Goal: Communication & Community: Share content

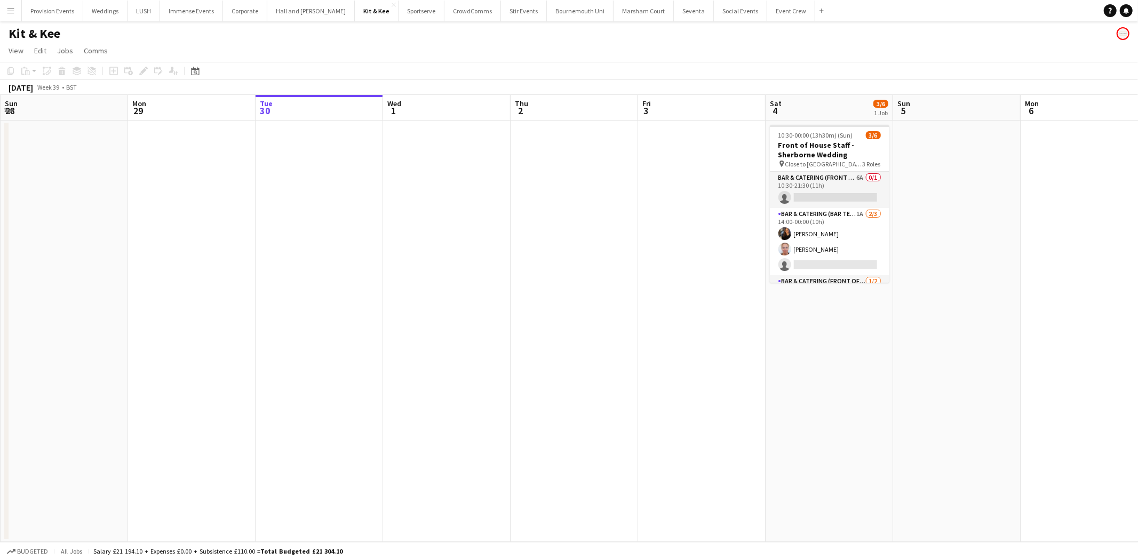
scroll to position [0, 264]
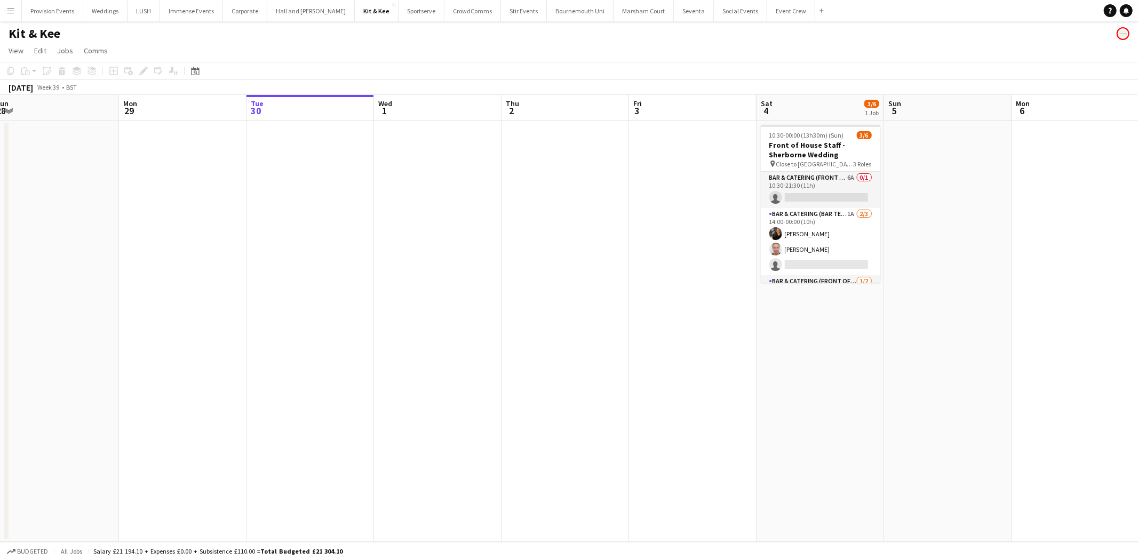
drag, startPoint x: 888, startPoint y: 198, endPoint x: 879, endPoint y: 305, distance: 106.6
click at [879, 305] on app-calendar-viewport "Fri 26 Sat 27 Sun 28 Mon 29 Tue 30 Wed 1 Thu 2 Fri 3 Sat 4 3/6 1 Job Sun 5 Mon …" at bounding box center [569, 318] width 1138 height 447
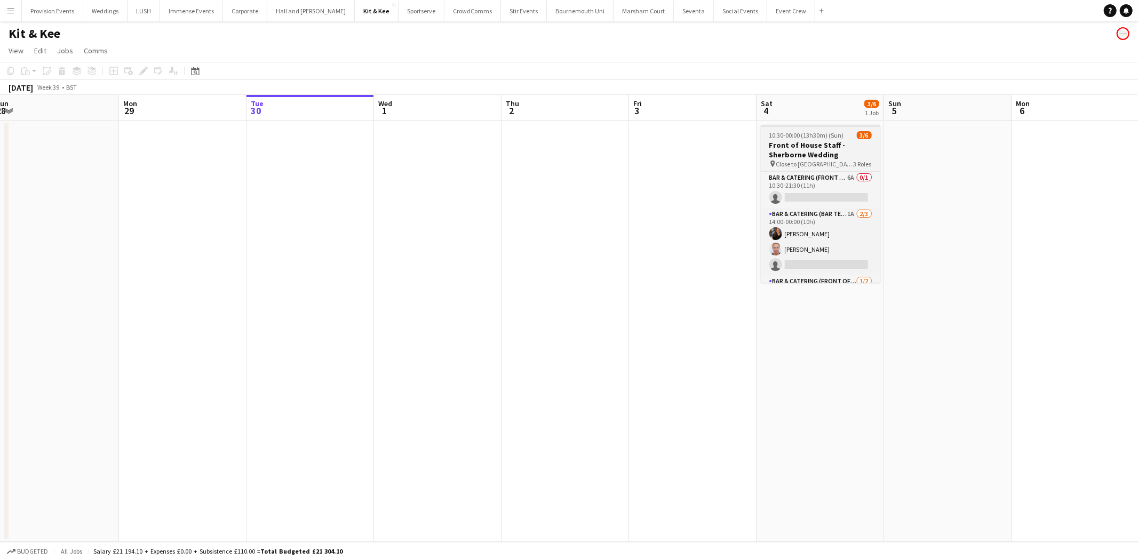
scroll to position [44, 0]
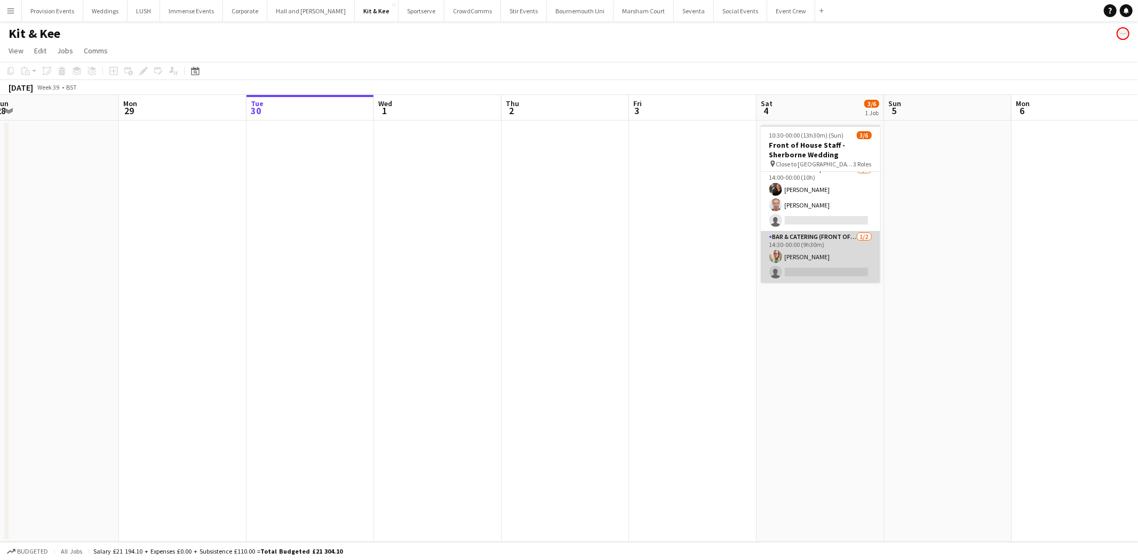
click at [849, 253] on app-card-role "Bar & Catering (Front of House) [DATE] 14:30-00:00 (9h30m) [PERSON_NAME] single…" at bounding box center [821, 257] width 120 height 52
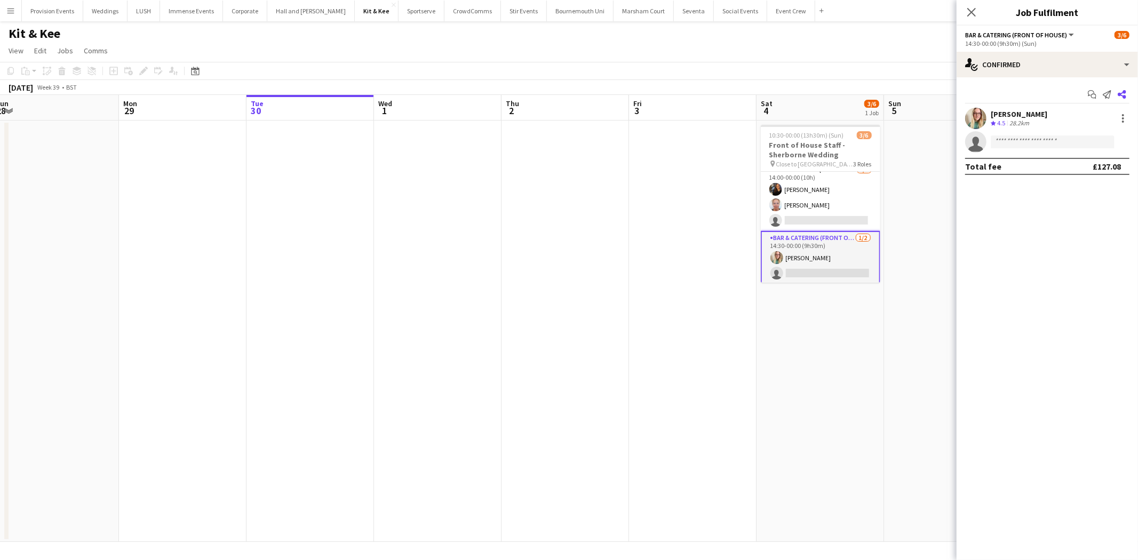
click at [1122, 93] on icon at bounding box center [1122, 94] width 9 height 9
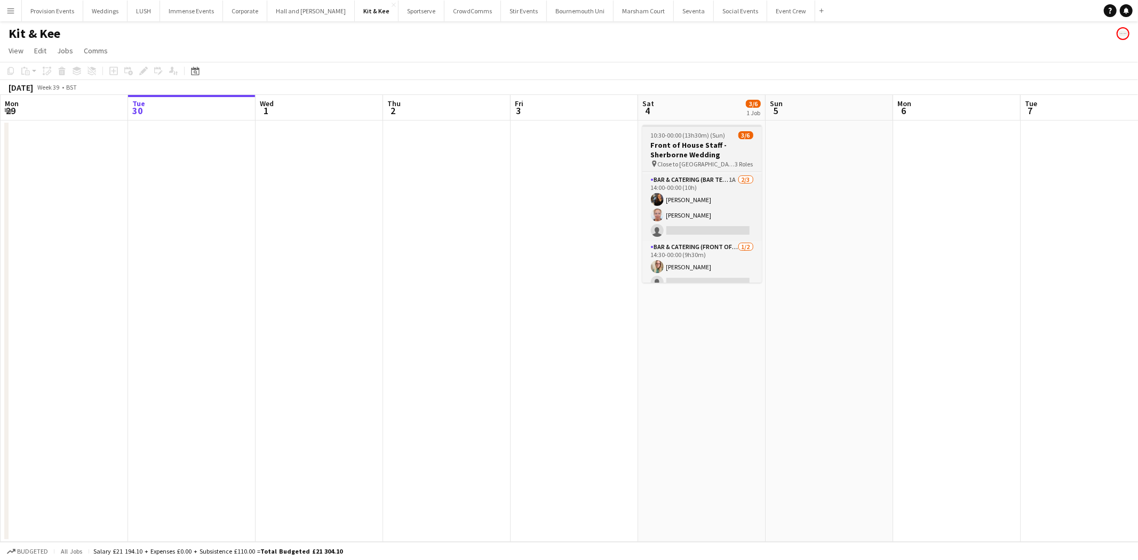
scroll to position [44, 0]
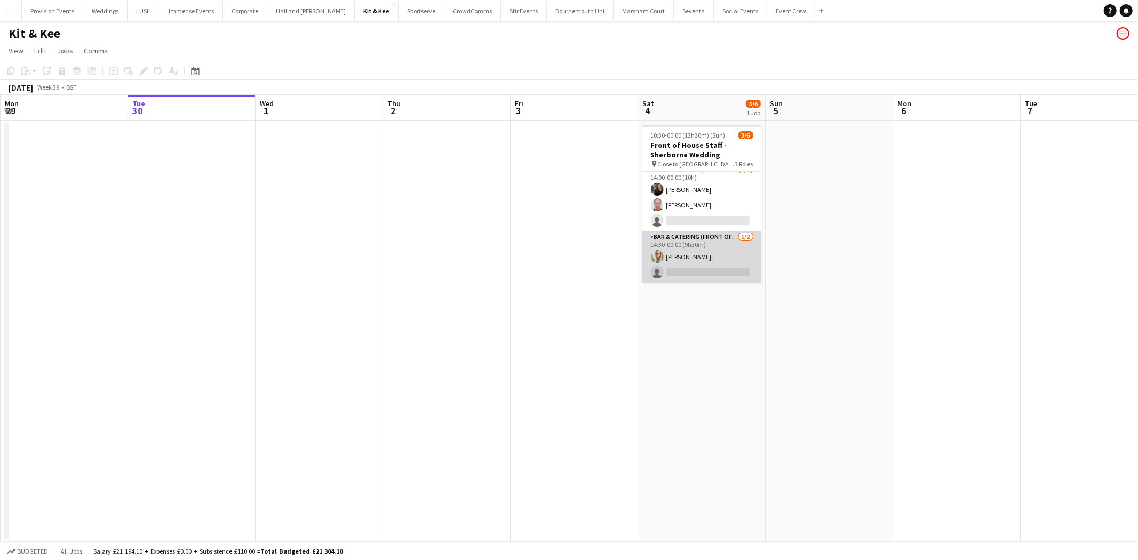
click at [716, 241] on app-card-role "Bar & Catering (Front of House) [DATE] 14:30-00:00 (9h30m) [PERSON_NAME] single…" at bounding box center [702, 257] width 120 height 52
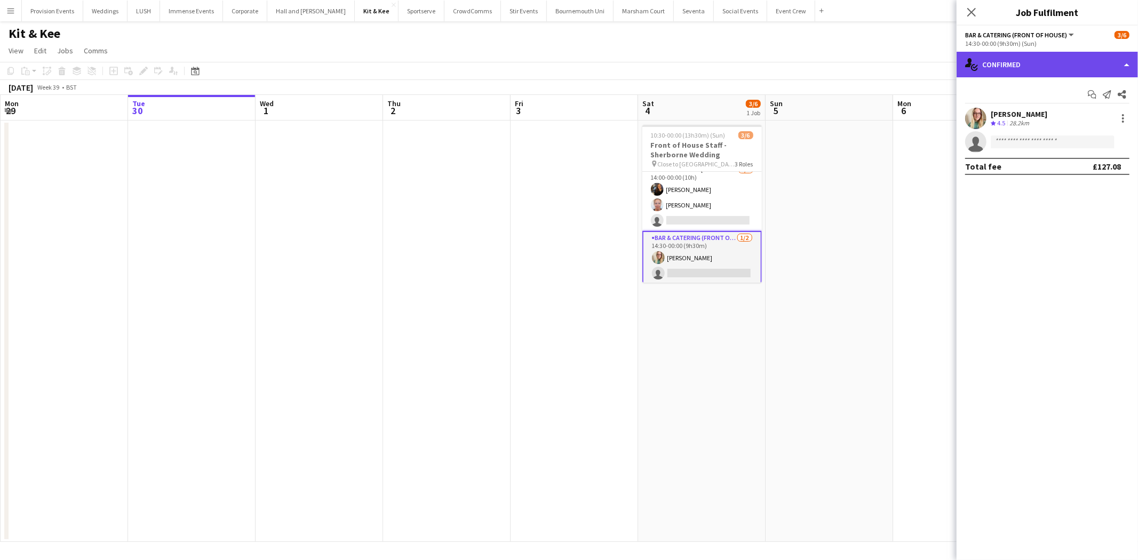
click at [1092, 61] on div "single-neutral-actions-check-2 Confirmed" at bounding box center [1047, 65] width 181 height 26
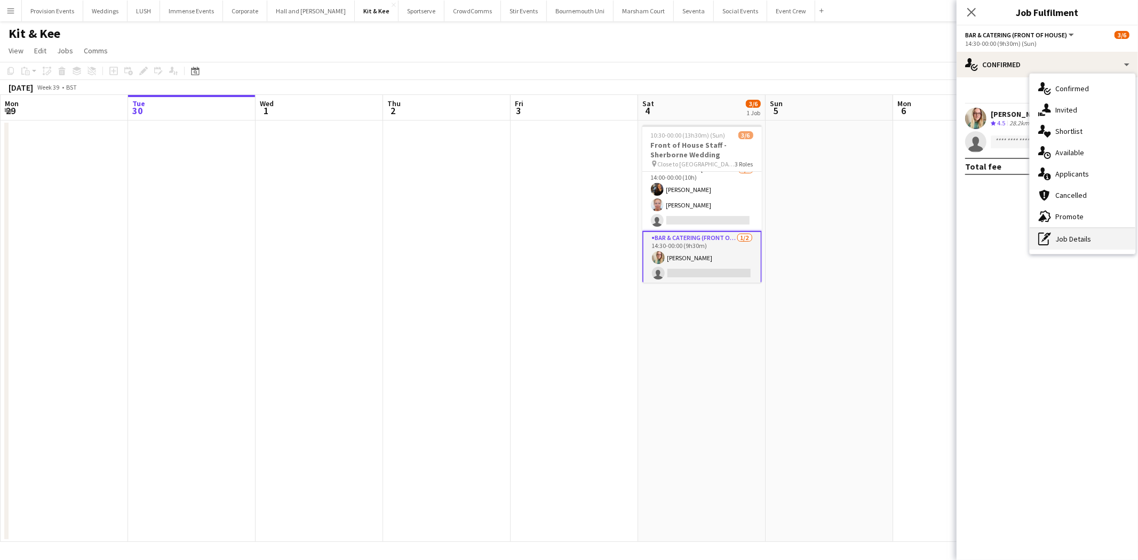
click at [1052, 235] on div "pen-write Job Details" at bounding box center [1083, 238] width 106 height 21
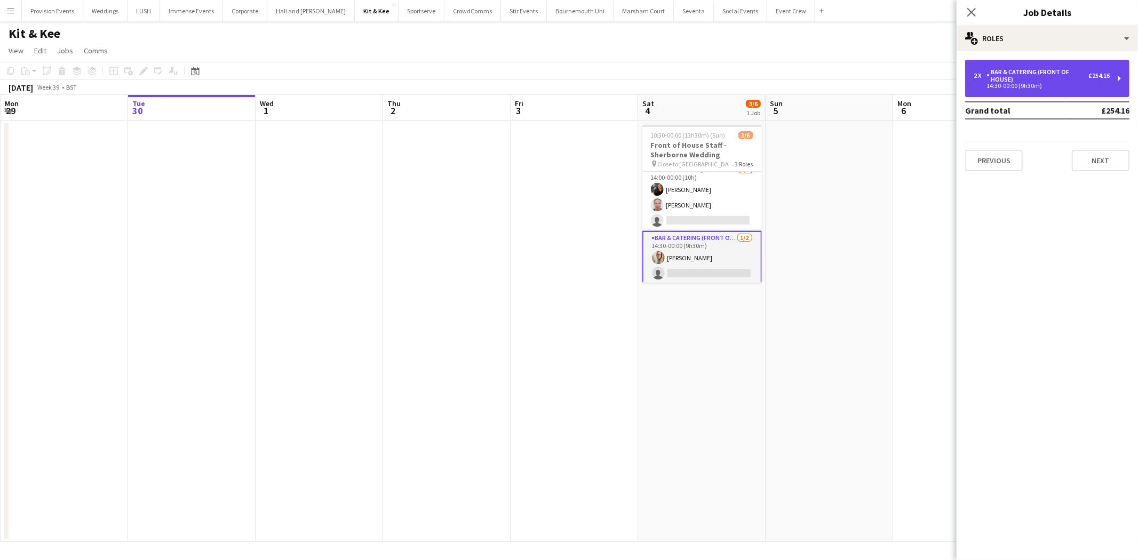
click at [1051, 90] on div "2 x Bar & Catering (Front of House) £254.16 14:30-00:00 (9h30m)" at bounding box center [1047, 78] width 164 height 37
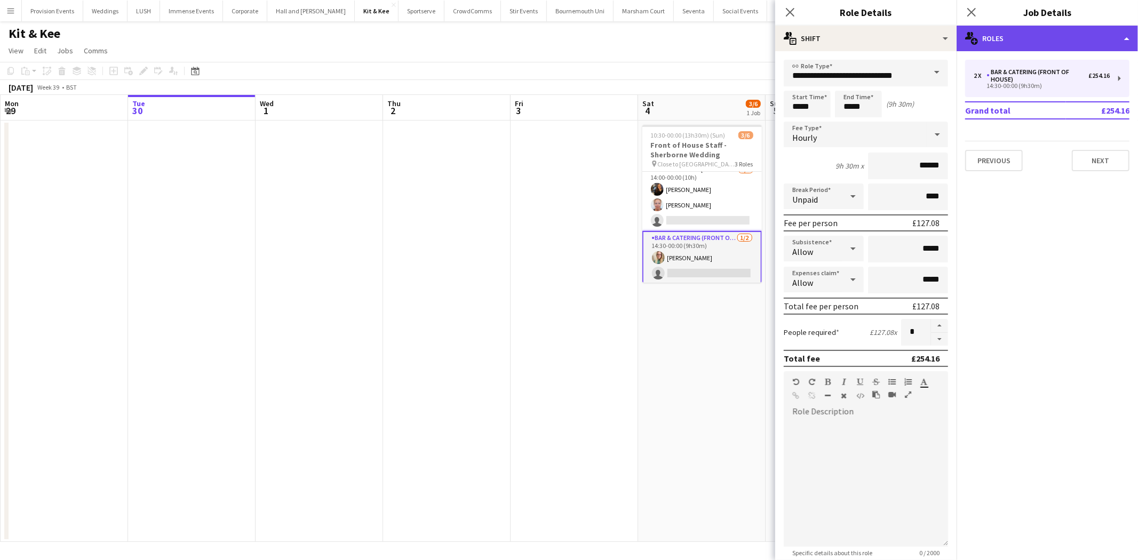
click at [1034, 48] on div "multiple-users-add Roles" at bounding box center [1047, 39] width 181 height 26
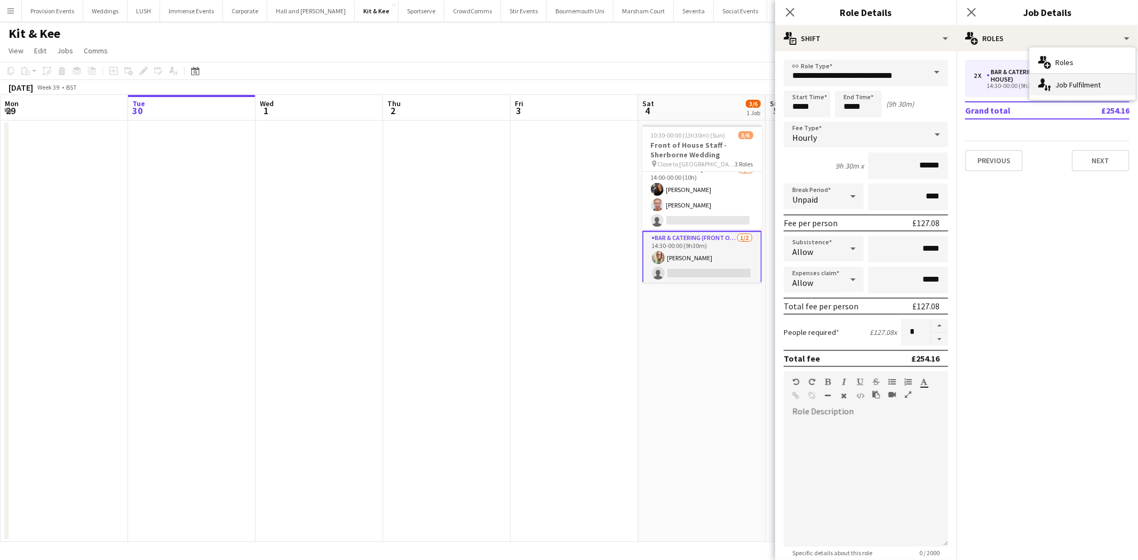
click at [1052, 74] on div "single-neutral-actions-up-down Job Fulfilment" at bounding box center [1083, 84] width 106 height 21
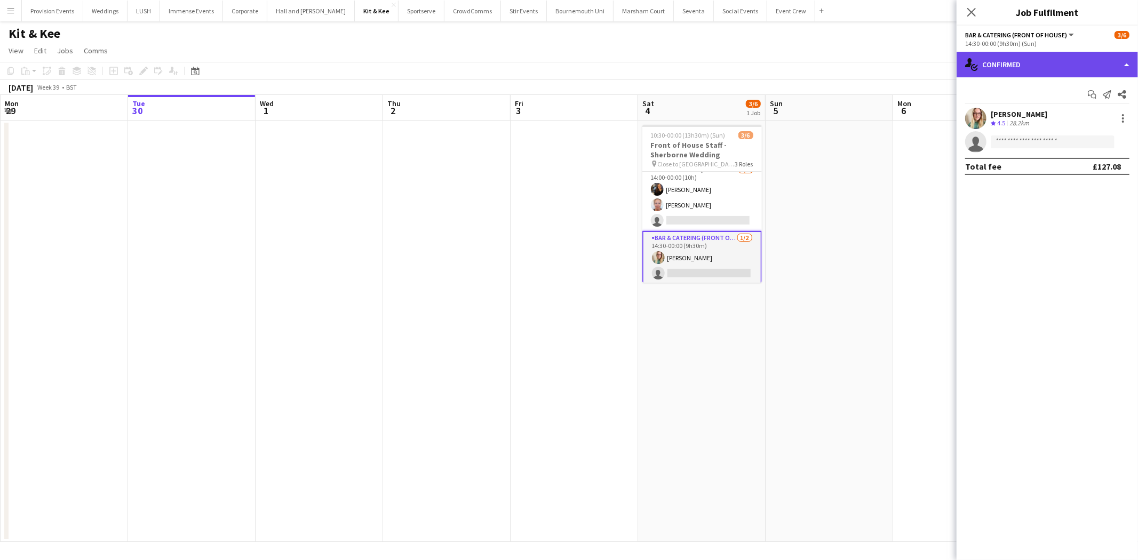
click at [1043, 70] on div "single-neutral-actions-check-2 Confirmed" at bounding box center [1047, 65] width 181 height 26
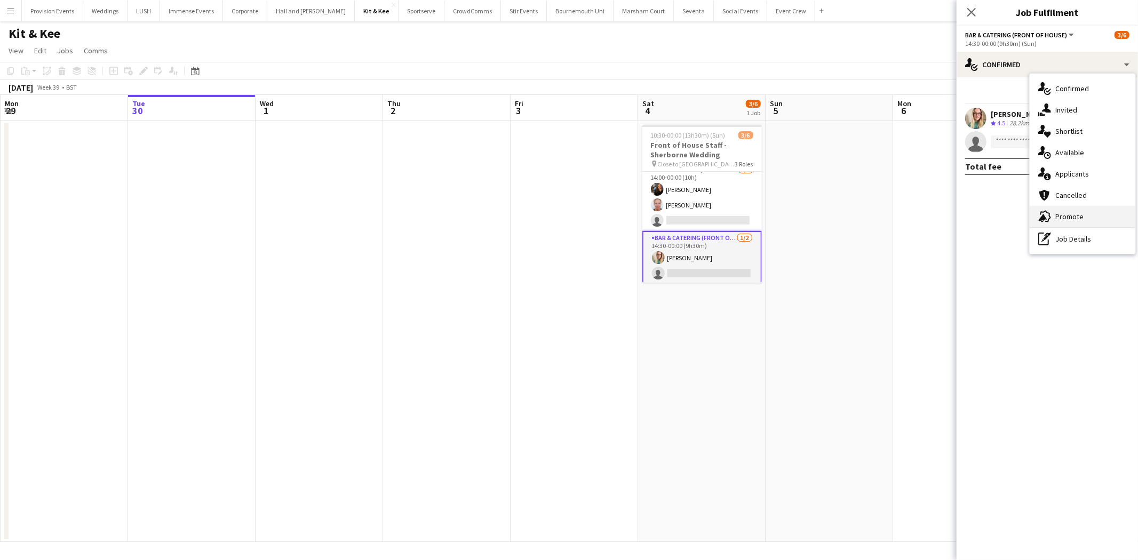
click at [1059, 207] on div "advertising-megaphone Promote" at bounding box center [1083, 216] width 106 height 21
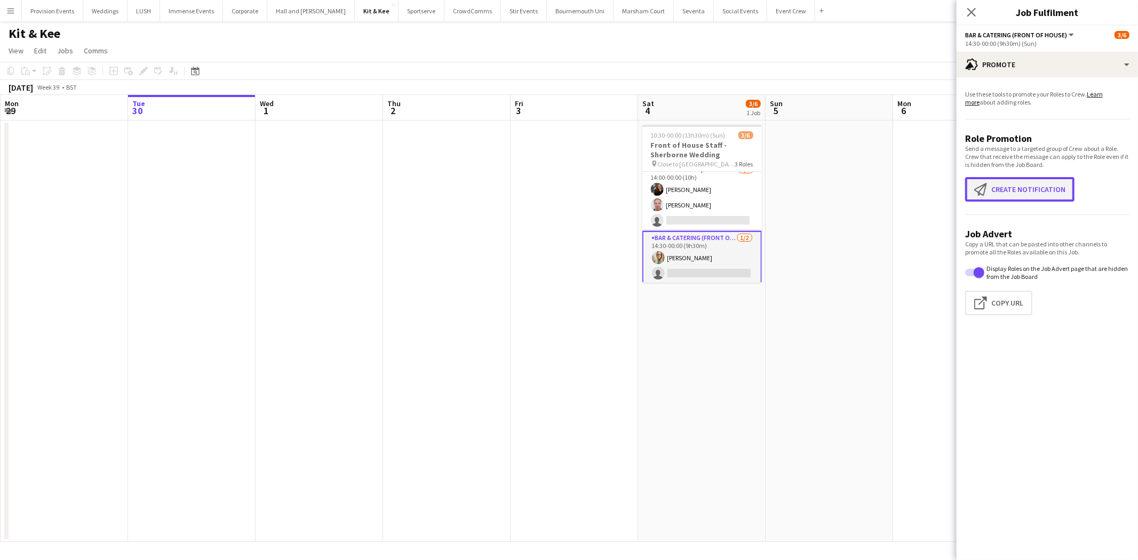
click at [1014, 196] on button "Create notification Create notification" at bounding box center [1019, 189] width 109 height 25
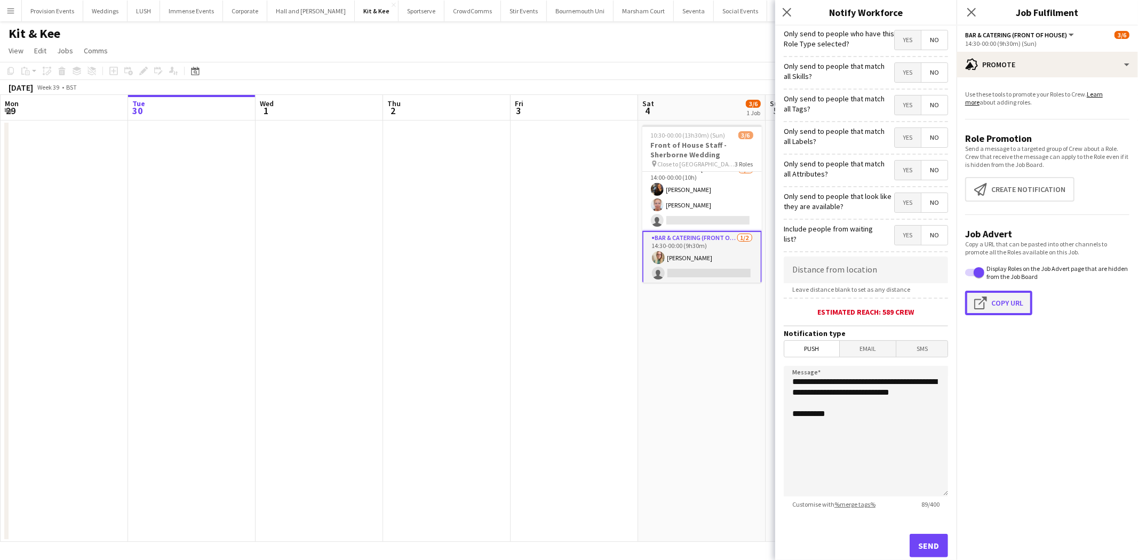
click at [989, 300] on app-icon "Click to copy URL" at bounding box center [982, 303] width 17 height 13
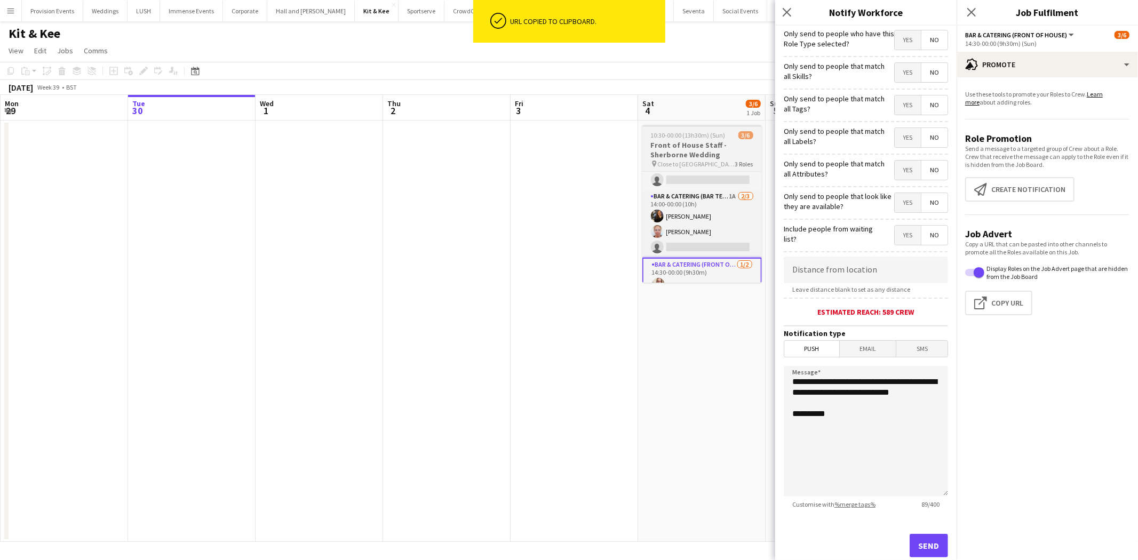
scroll to position [0, 0]
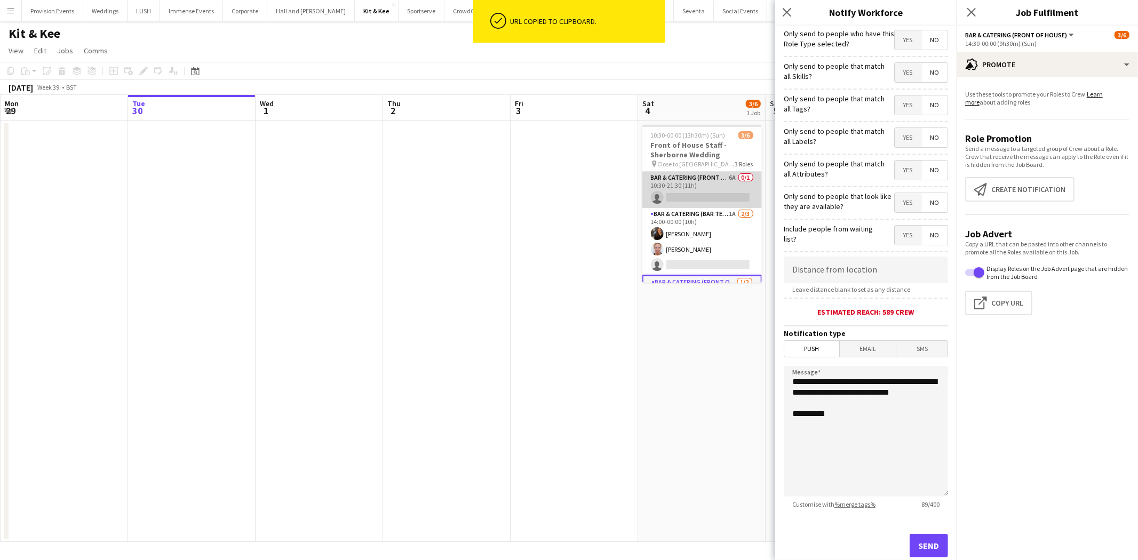
click at [734, 177] on app-card-role "Bar & Catering (Front of House) 6A 0/1 10:30-21:30 (11h) single-neutral-actions" at bounding box center [702, 190] width 120 height 36
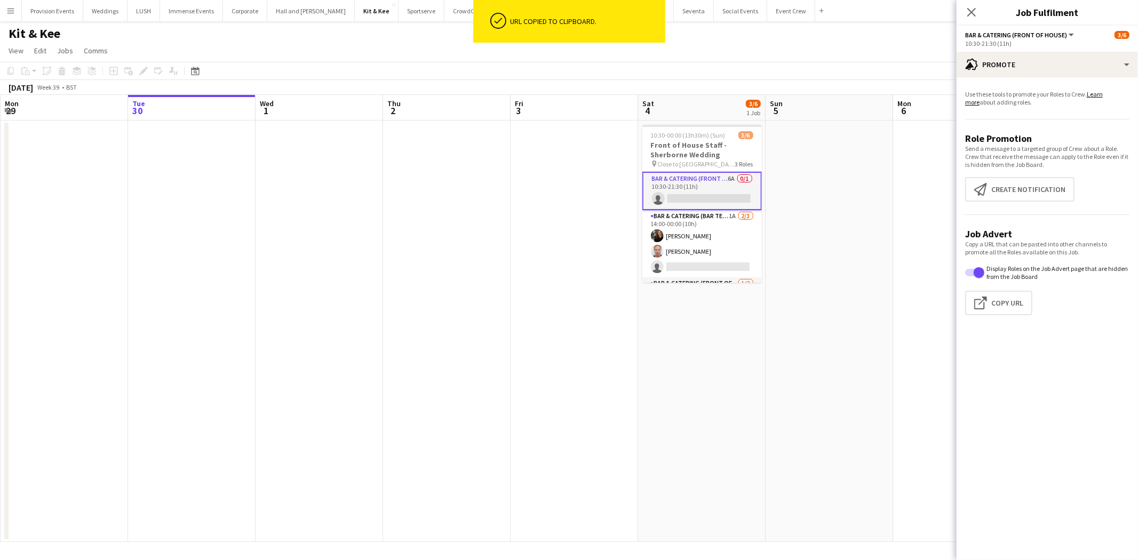
click at [700, 178] on app-card-role "Bar & Catering (Front of House) 6A 0/1 10:30-21:30 (11h) single-neutral-actions" at bounding box center [702, 191] width 120 height 38
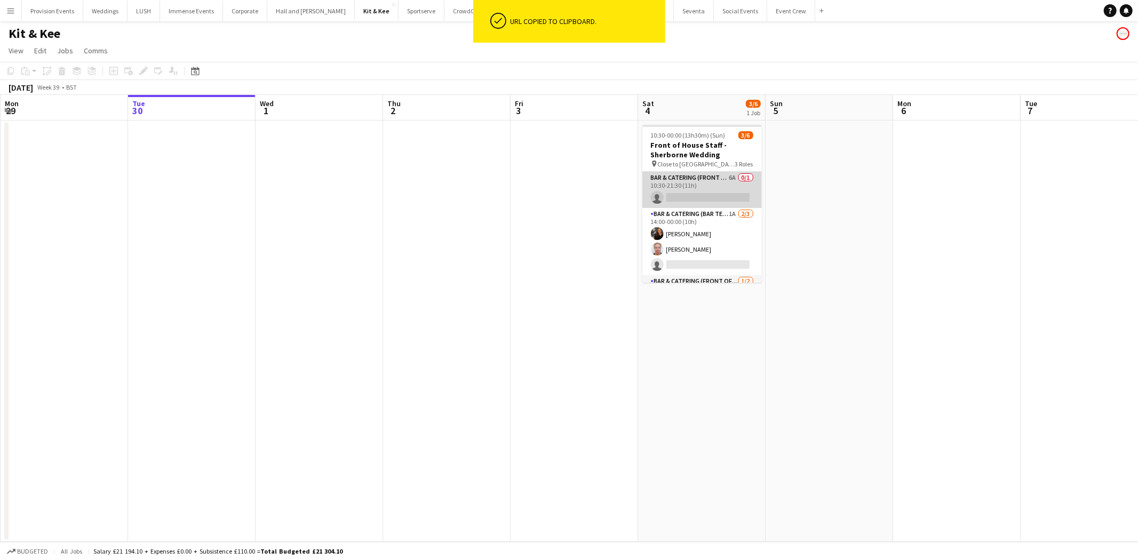
click at [700, 178] on app-card-role "Bar & Catering (Front of House) 6A 0/1 10:30-21:30 (11h) single-neutral-actions" at bounding box center [702, 190] width 120 height 36
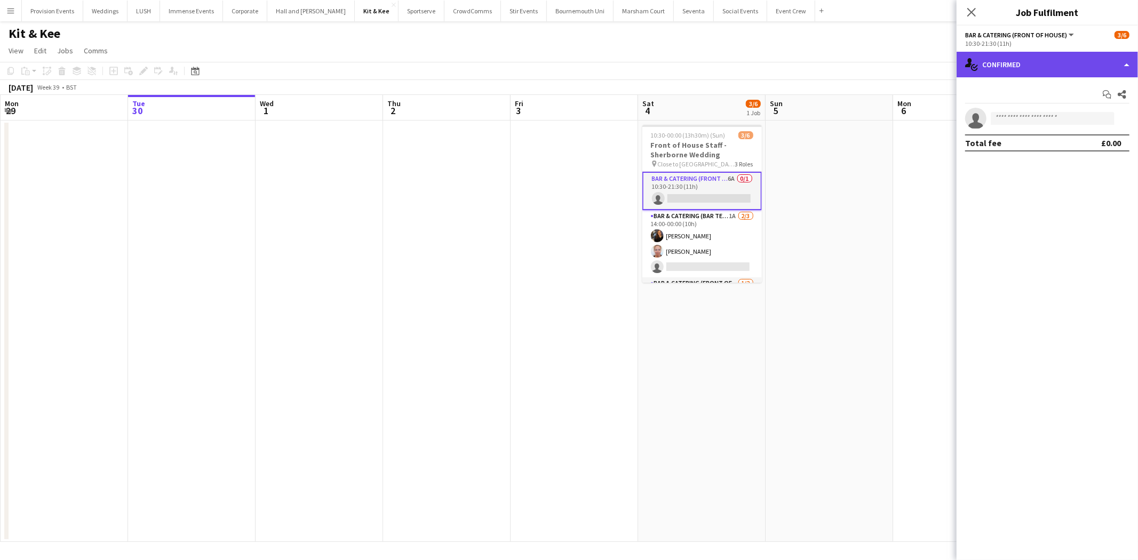
click at [1066, 62] on div "single-neutral-actions-check-2 Confirmed" at bounding box center [1047, 65] width 181 height 26
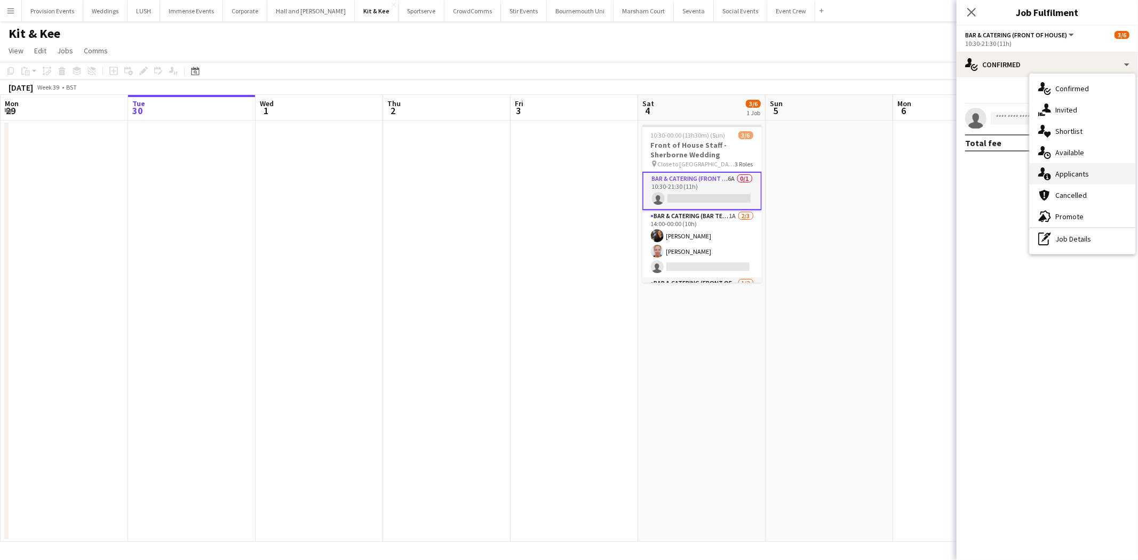
click at [1061, 178] on span "Applicants" at bounding box center [1072, 174] width 34 height 10
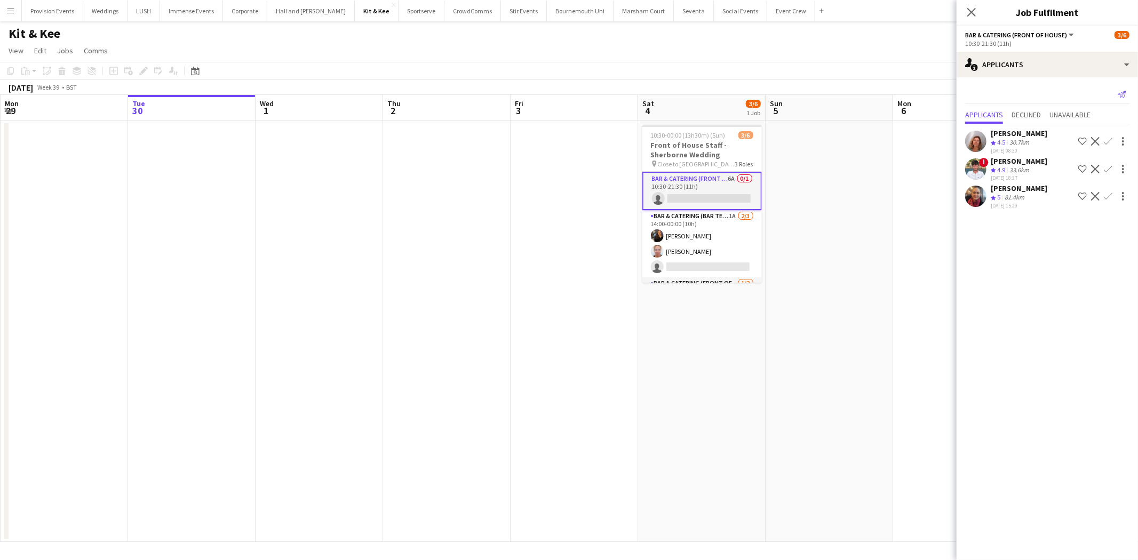
click at [1125, 91] on icon at bounding box center [1122, 94] width 9 height 7
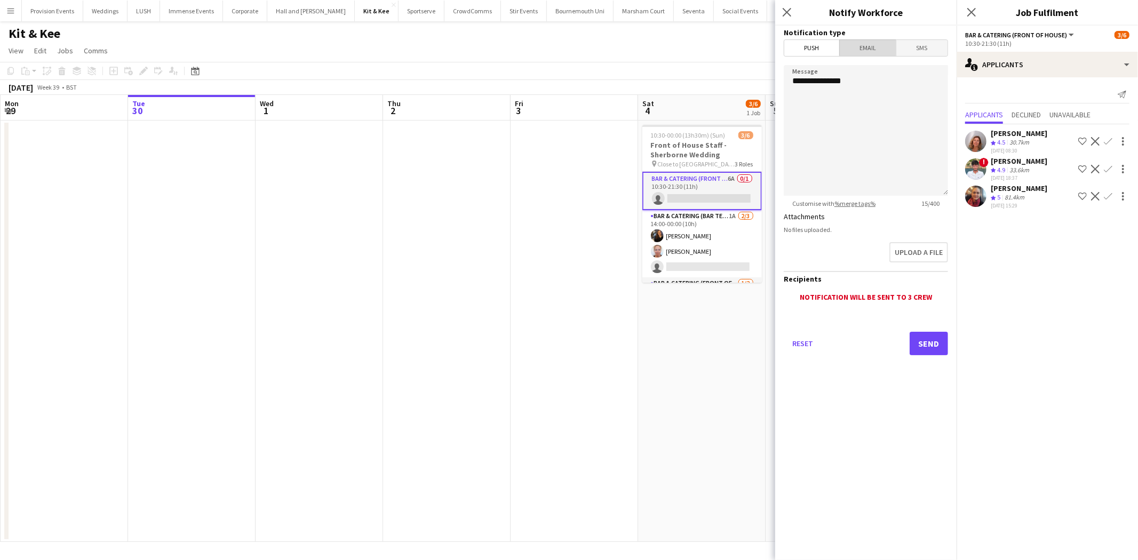
click at [868, 44] on span "Email" at bounding box center [868, 48] width 57 height 16
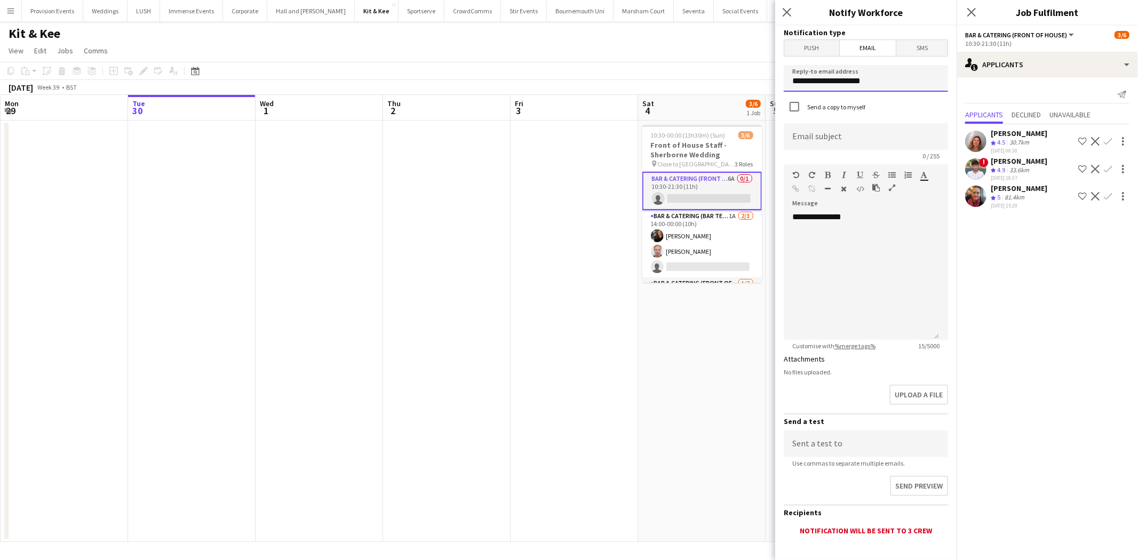
click at [848, 78] on input "**********" at bounding box center [866, 78] width 164 height 27
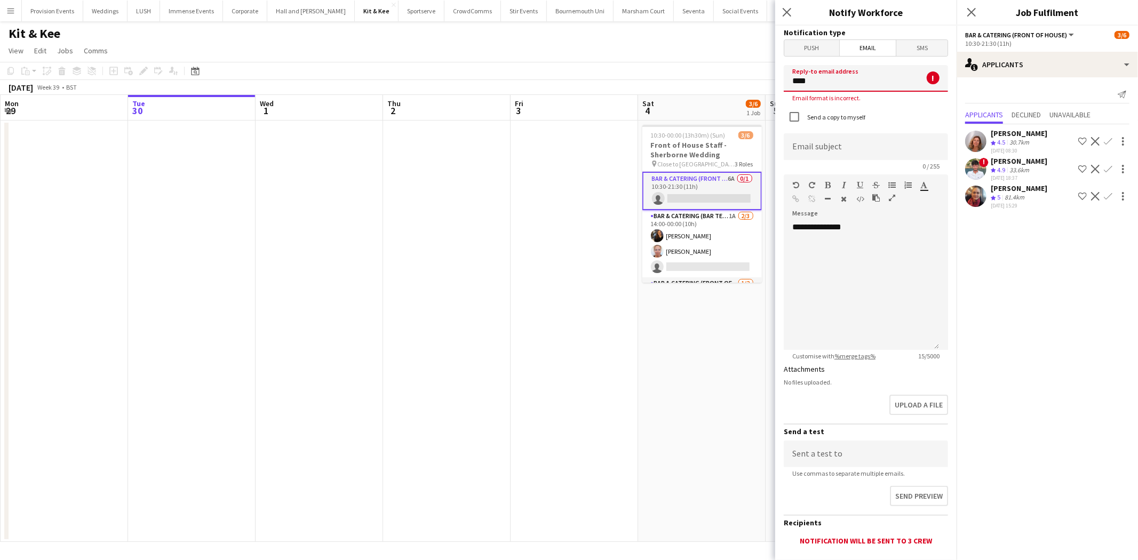
type input "**********"
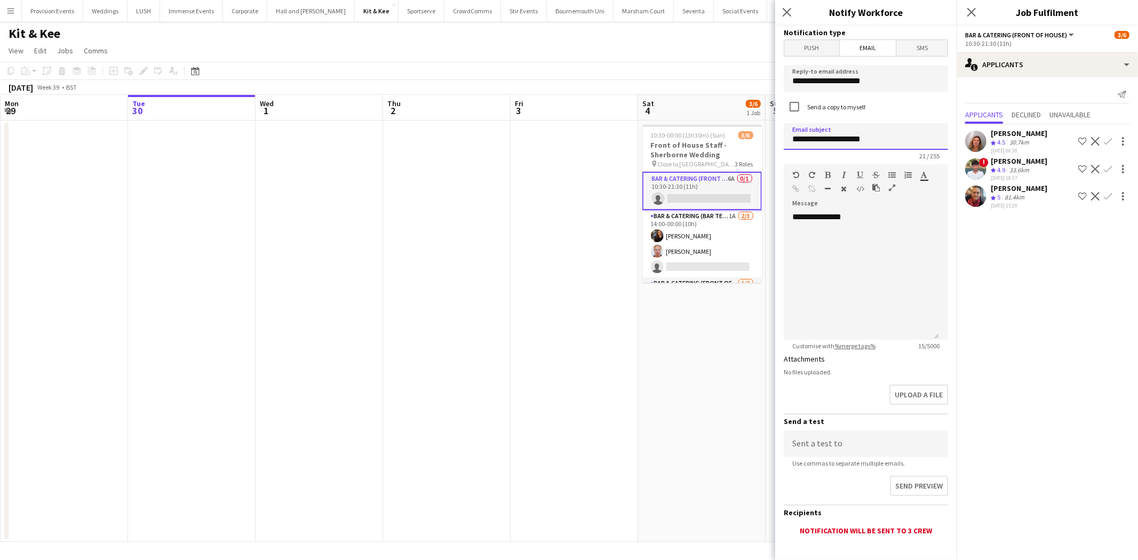
click at [835, 138] on input "**********" at bounding box center [866, 136] width 164 height 27
type input "**********"
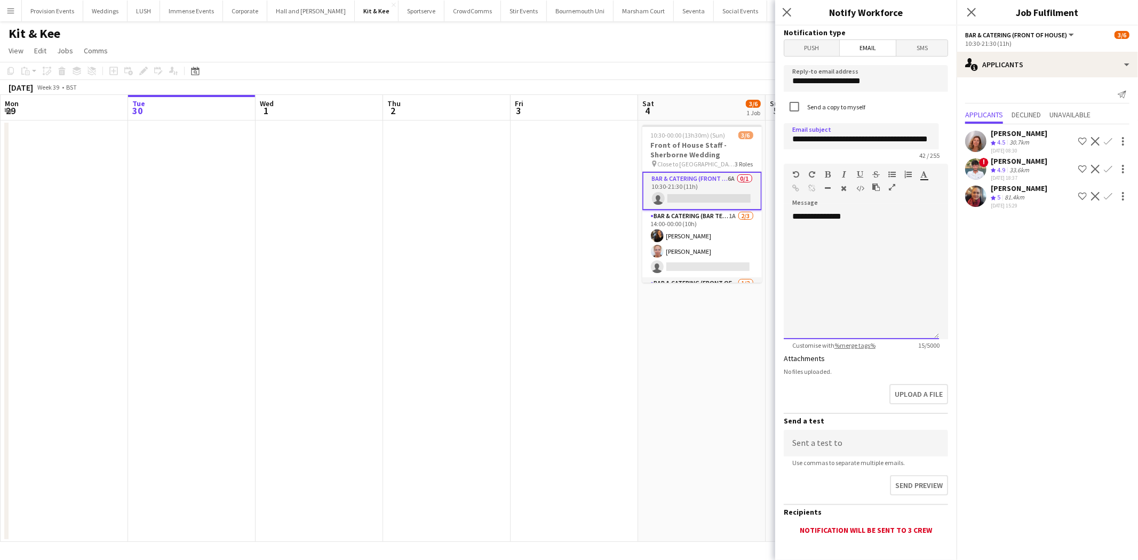
click at [872, 214] on div "**********" at bounding box center [861, 275] width 155 height 128
click at [882, 239] on div "**********" at bounding box center [861, 243] width 138 height 21
click at [877, 299] on div at bounding box center [861, 302] width 138 height 11
click at [856, 310] on div "****" at bounding box center [861, 312] width 138 height 11
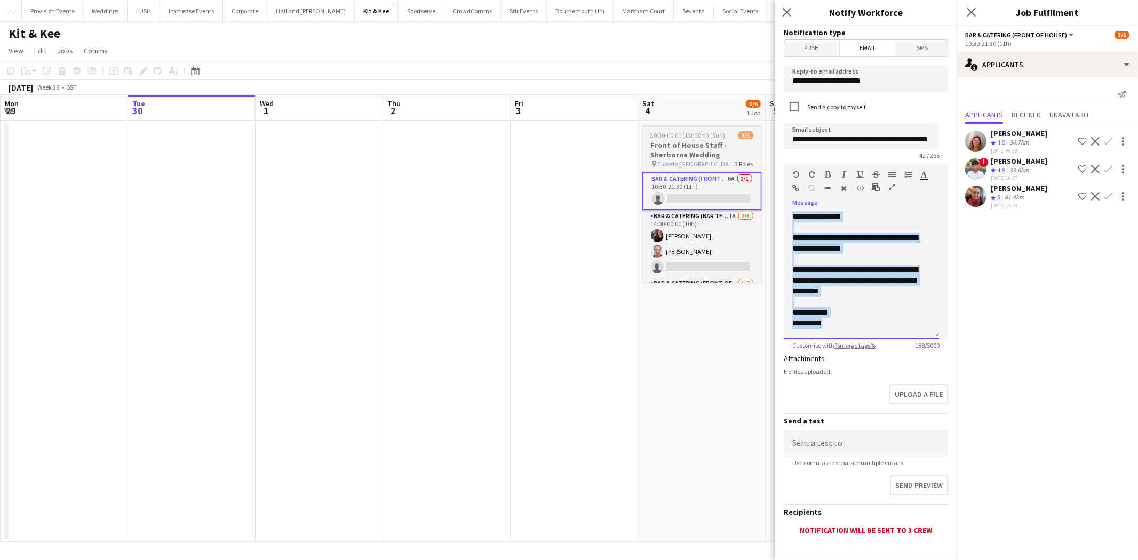
drag, startPoint x: 837, startPoint y: 322, endPoint x: 758, endPoint y: 167, distance: 173.5
click at [758, 167] on body "Menu Boards Boards Boards All jobs Status Workforce Workforce My Workforce Recr…" at bounding box center [569, 280] width 1138 height 560
copy div "**********"
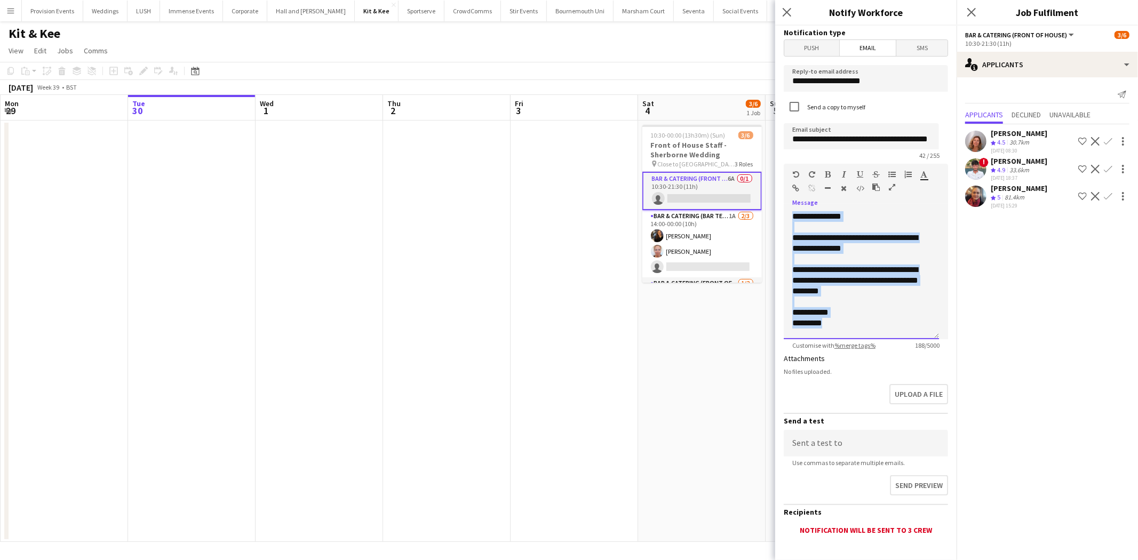
scroll to position [54, 0]
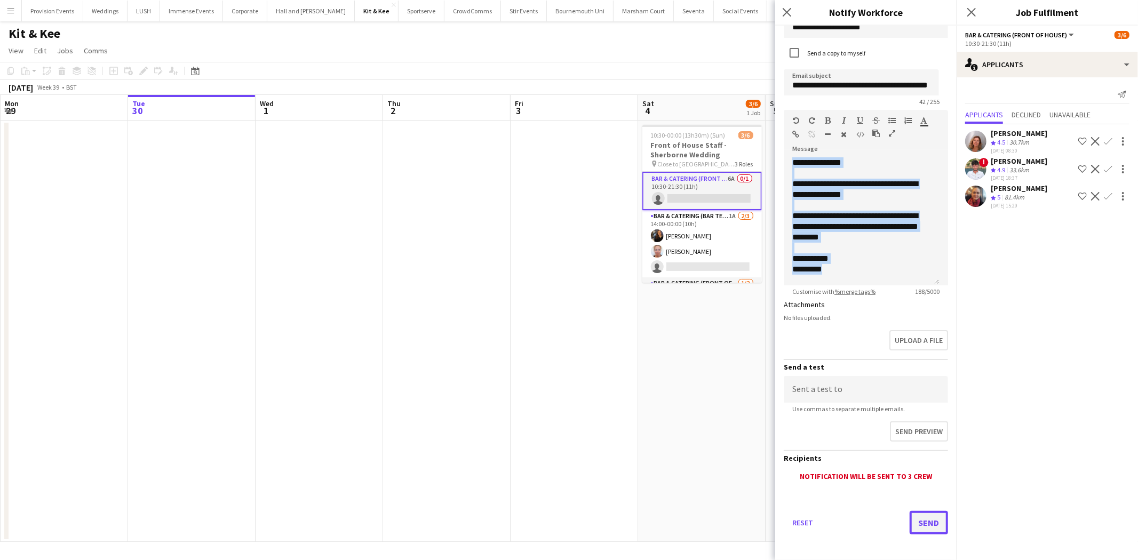
click at [919, 515] on button "Send" at bounding box center [929, 522] width 38 height 23
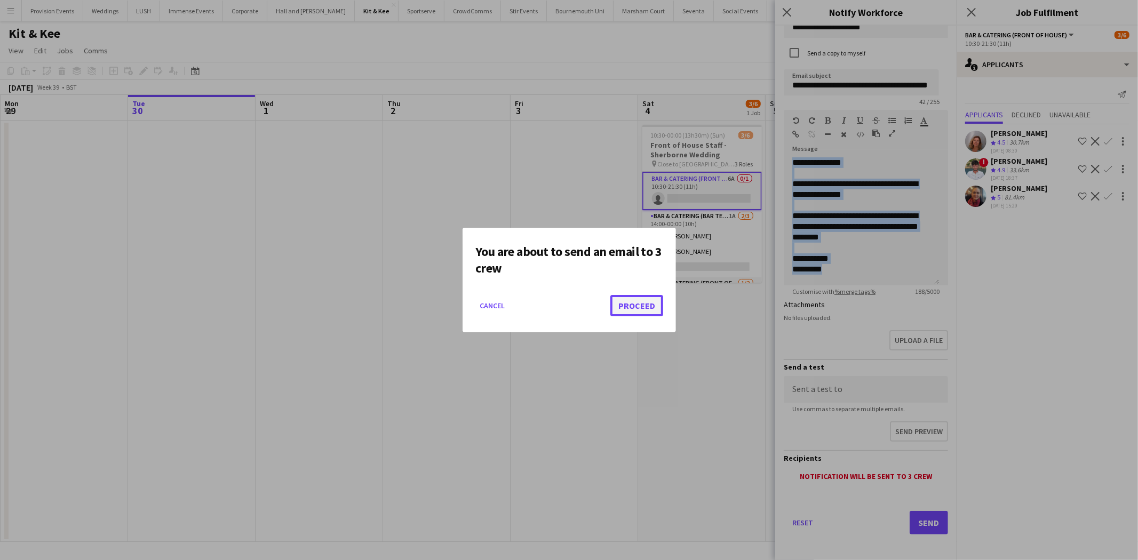
click at [634, 306] on button "Proceed" at bounding box center [636, 305] width 53 height 21
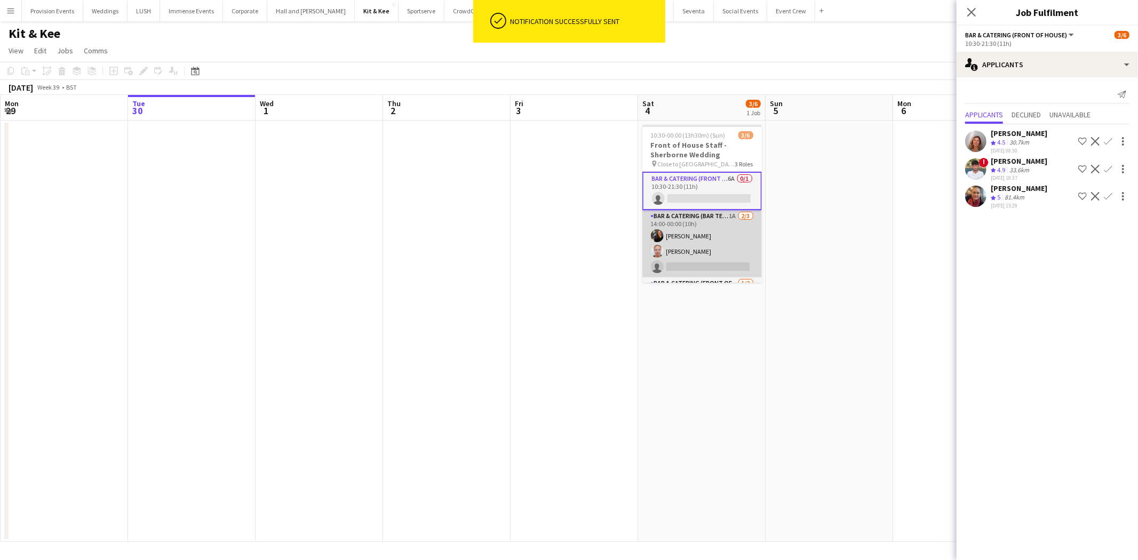
click at [722, 228] on app-card-role "Bar & Catering (Bar Tender) 1A [DATE] 14:00-00:00 (10h) [PERSON_NAME] [PERSON_N…" at bounding box center [702, 243] width 120 height 67
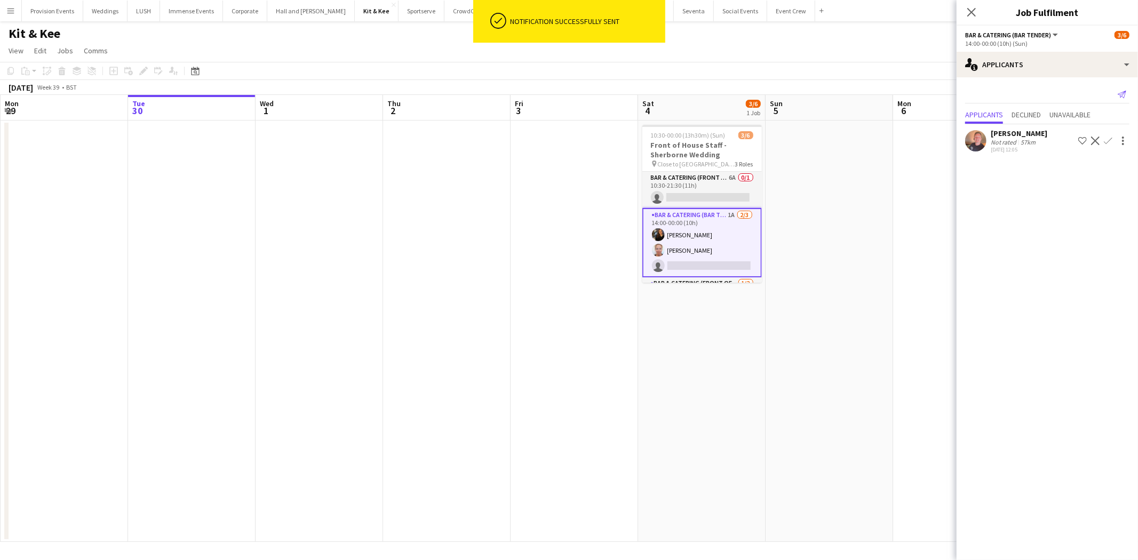
click at [1119, 98] on icon "Send notification" at bounding box center [1122, 94] width 9 height 9
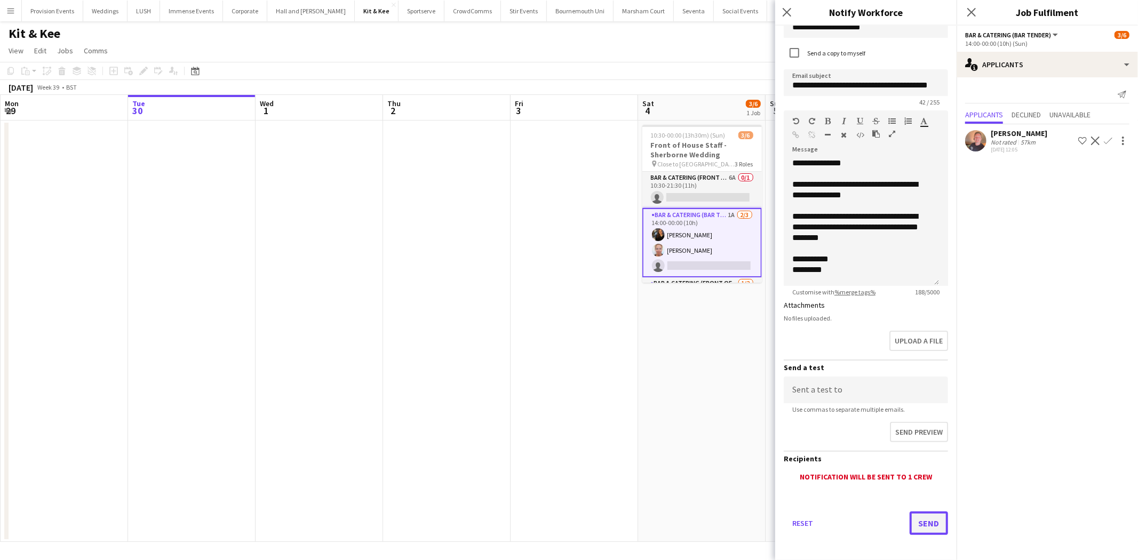
click at [921, 525] on button "Send" at bounding box center [929, 523] width 38 height 23
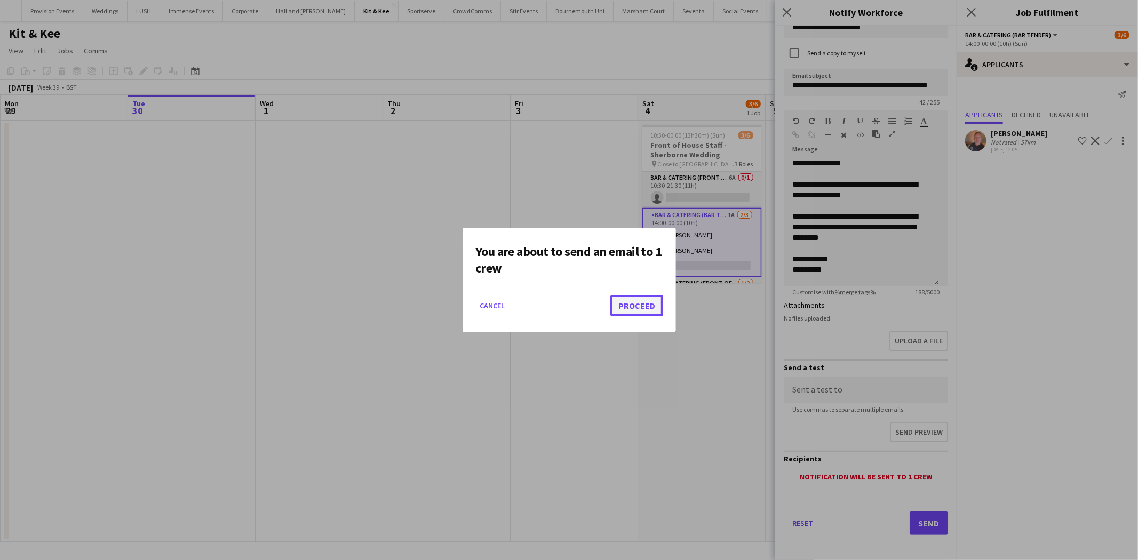
click at [630, 312] on button "Proceed" at bounding box center [636, 305] width 53 height 21
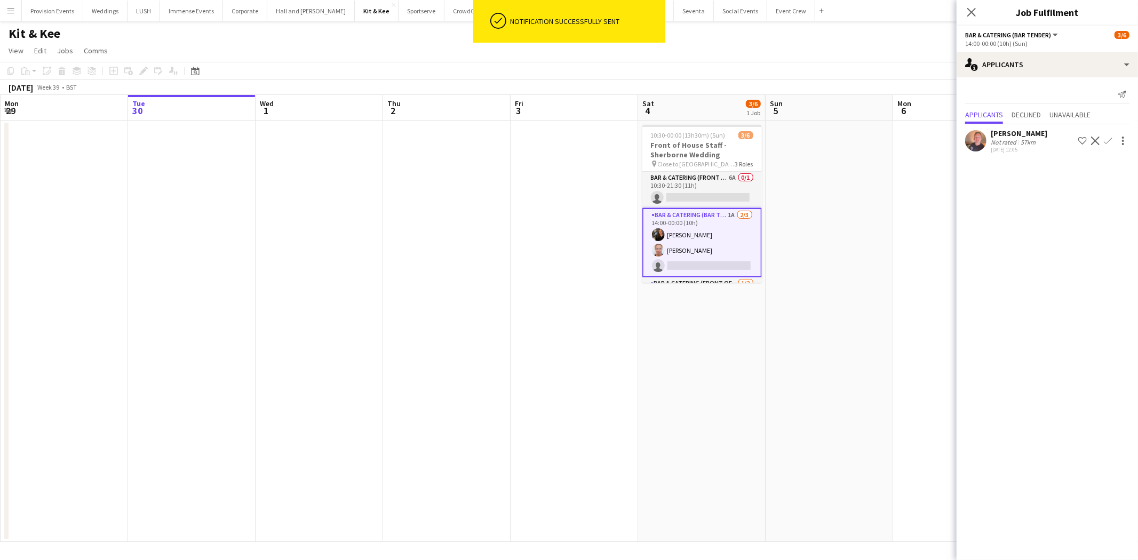
scroll to position [0, 247]
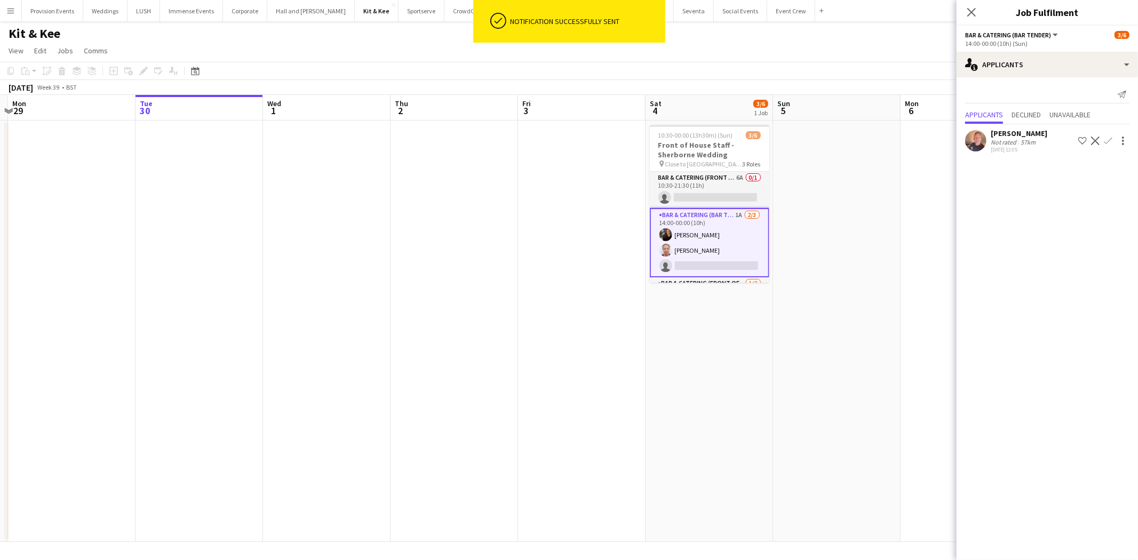
drag, startPoint x: 758, startPoint y: 268, endPoint x: 759, endPoint y: 278, distance: 10.2
click at [759, 278] on app-calendar-viewport "Sat 27 Sun 28 Mon 29 Tue 30 Wed 1 Thu 2 Fri 3 Sat 4 3/6 1 Job Sun 5 Mon 6 Tue 7…" at bounding box center [569, 318] width 1138 height 447
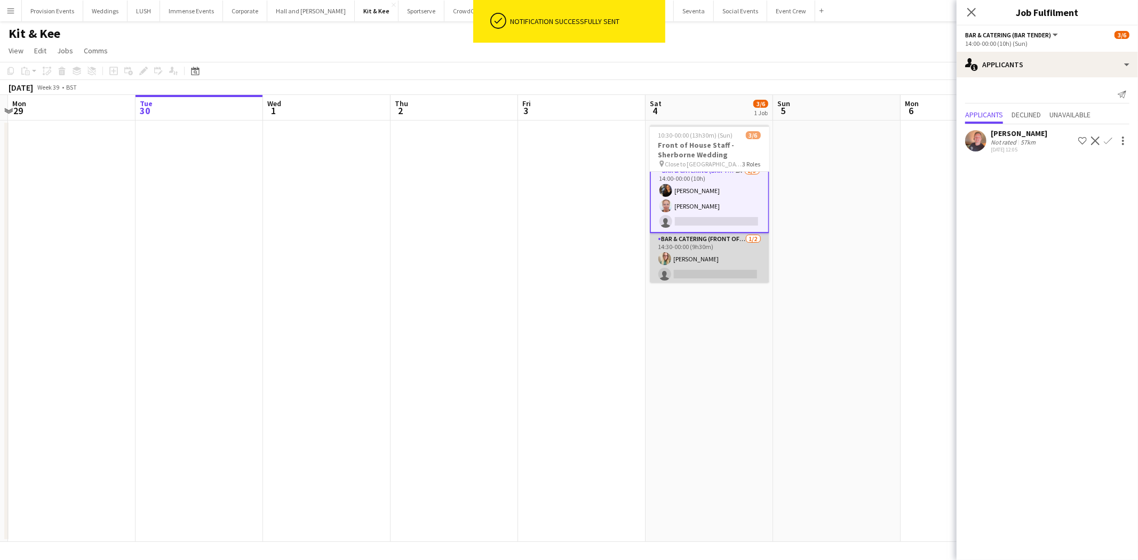
click at [739, 257] on app-card-role "Bar & Catering (Front of House) [DATE] 14:30-00:00 (9h30m) [PERSON_NAME] single…" at bounding box center [710, 259] width 120 height 52
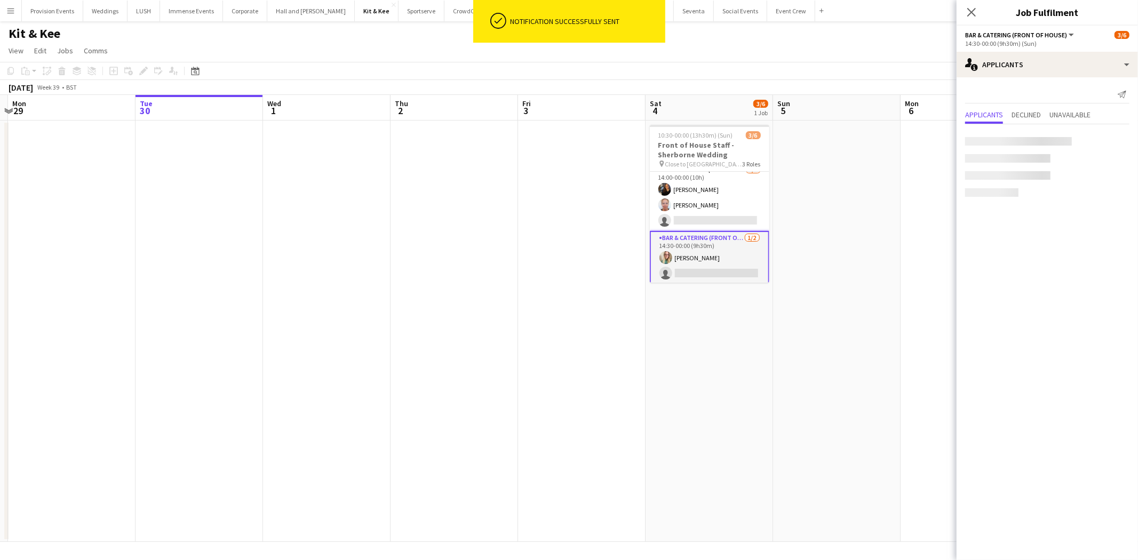
scroll to position [44, 0]
click at [1124, 94] on icon "Send notification" at bounding box center [1122, 94] width 9 height 9
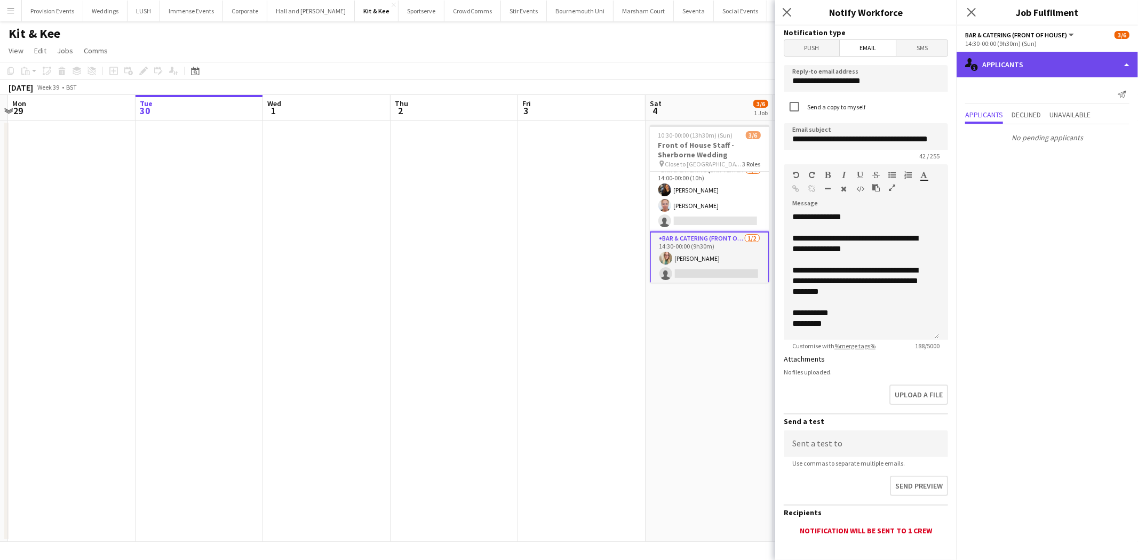
click at [1037, 66] on div "single-neutral-actions-information Applicants" at bounding box center [1047, 65] width 181 height 26
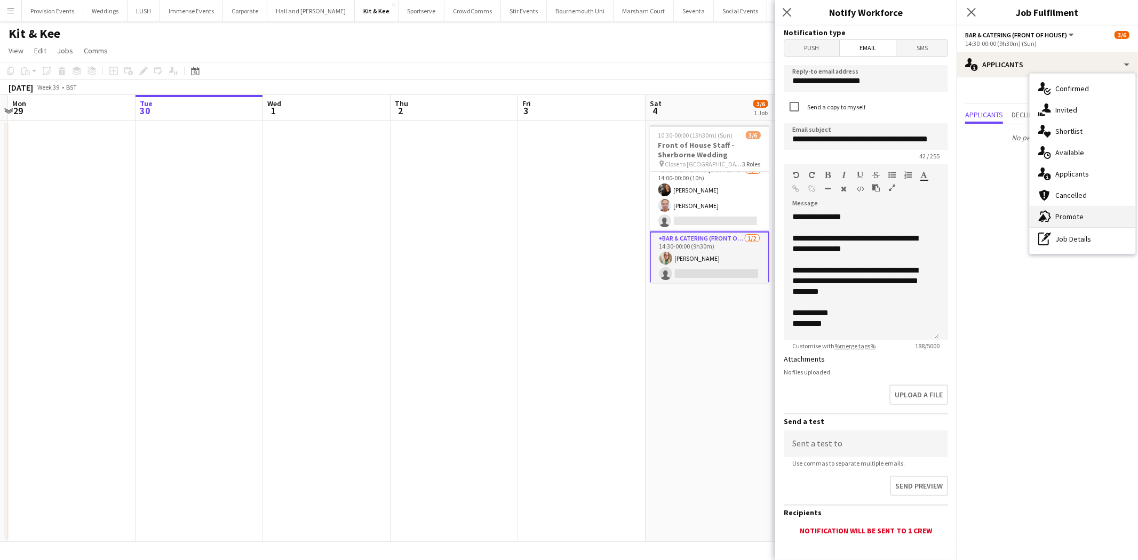
click at [1090, 216] on div "advertising-megaphone Promote" at bounding box center [1083, 216] width 106 height 21
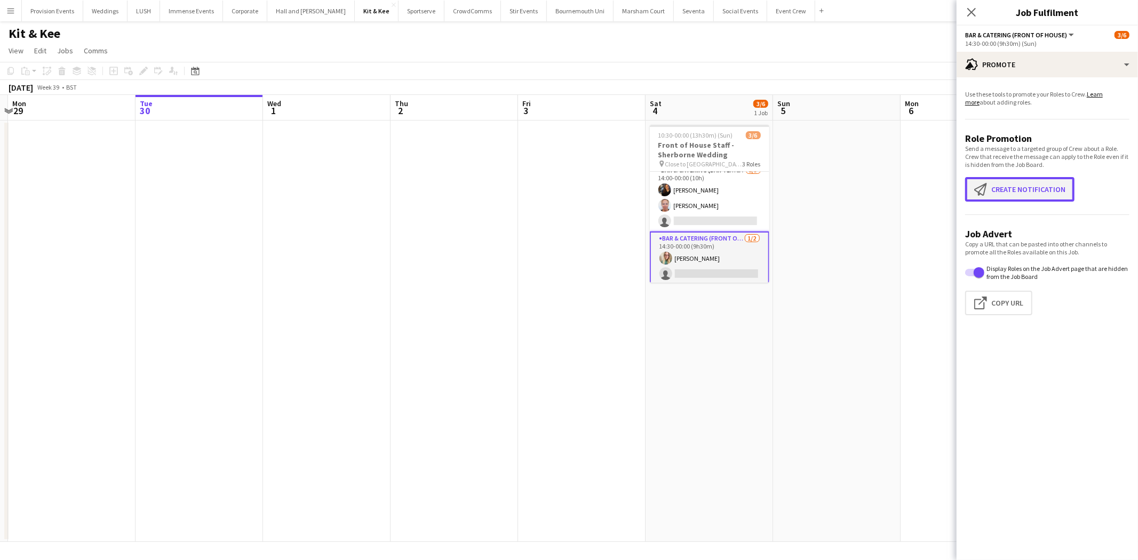
click at [1034, 185] on button "Create notification Create notification" at bounding box center [1019, 189] width 109 height 25
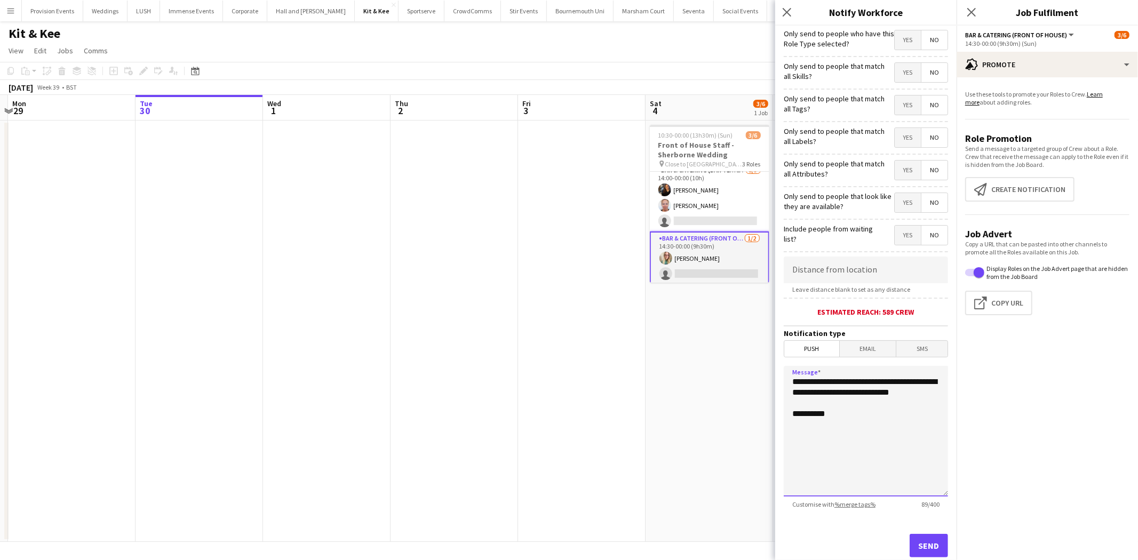
drag, startPoint x: 852, startPoint y: 438, endPoint x: 742, endPoint y: 360, distance: 135.2
click at [742, 360] on body "Menu Boards Boards Boards All jobs Status Workforce Workforce My Workforce Recr…" at bounding box center [569, 280] width 1138 height 560
paste textarea "**********"
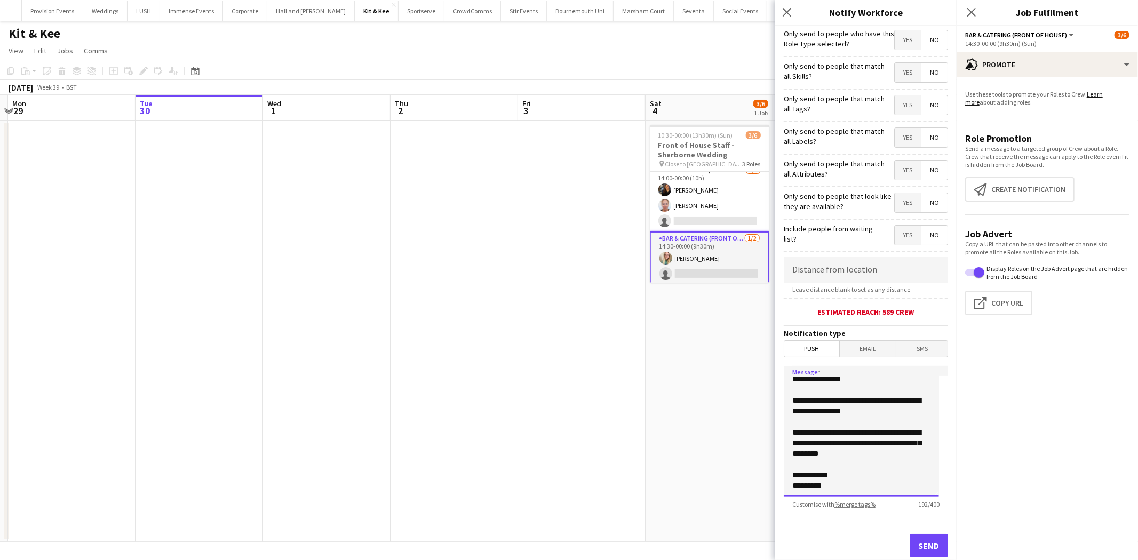
scroll to position [0, 0]
type textarea "**********"
click at [852, 335] on h3 "Notification type" at bounding box center [866, 334] width 164 height 10
click at [865, 343] on span "Email" at bounding box center [868, 349] width 57 height 16
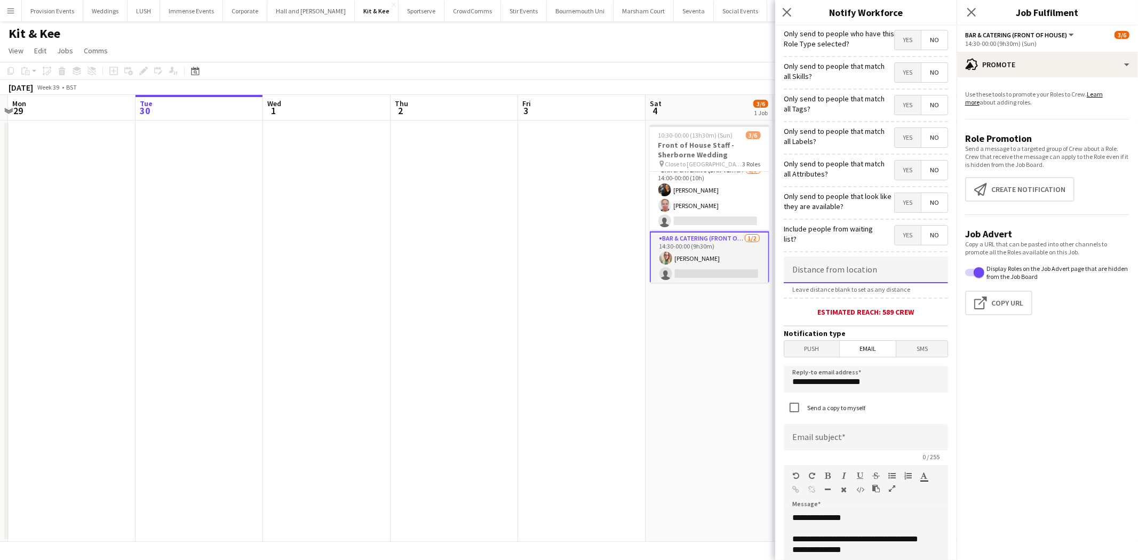
click at [844, 280] on input at bounding box center [866, 270] width 164 height 27
type input "****"
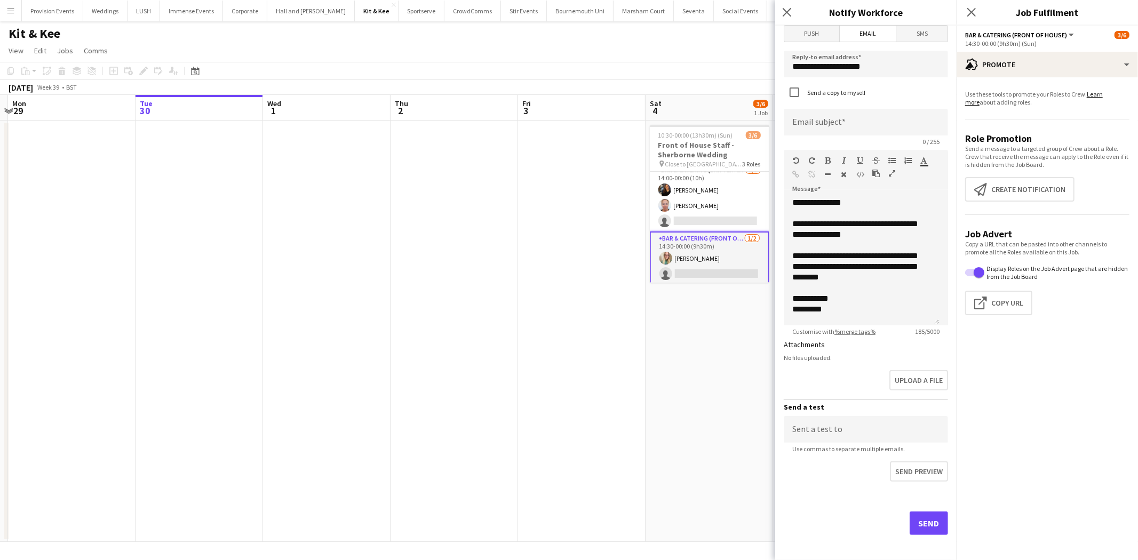
type input "*****"
click at [927, 515] on button "Send" at bounding box center [929, 523] width 38 height 23
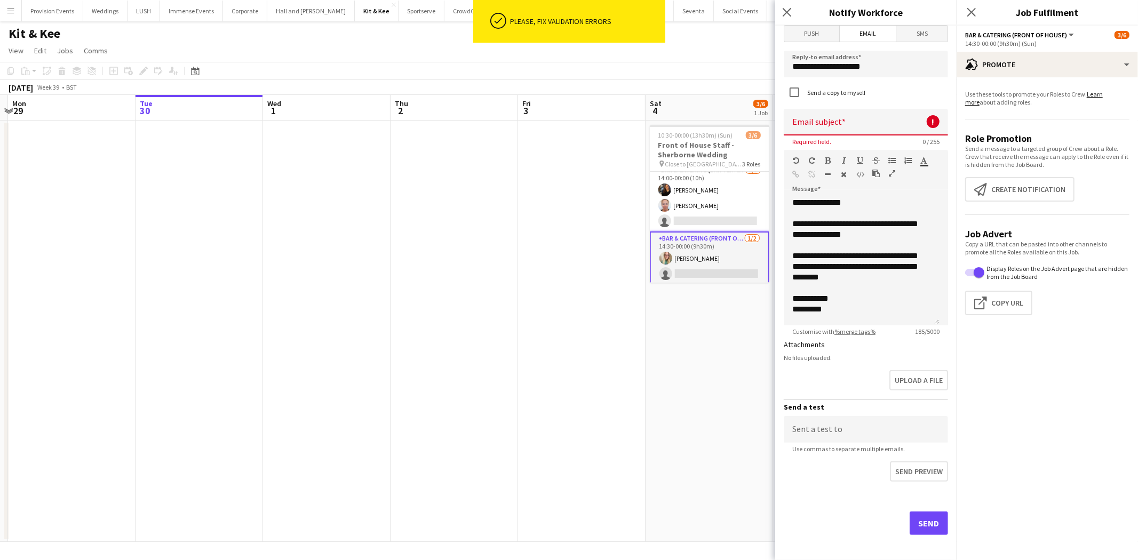
click at [850, 119] on input at bounding box center [866, 122] width 164 height 27
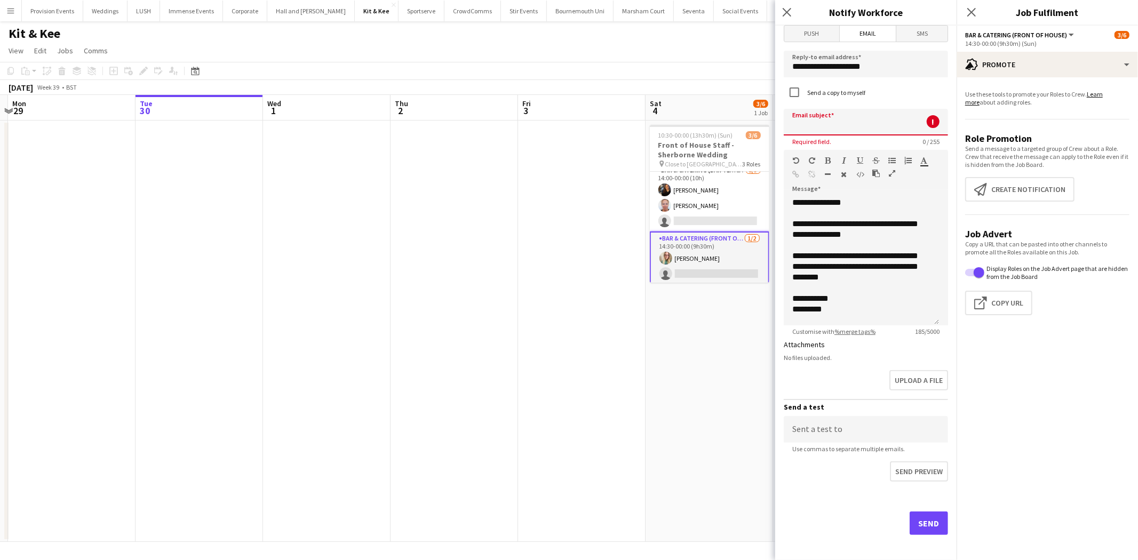
click at [850, 119] on input at bounding box center [866, 122] width 164 height 27
type input "**********"
click at [910, 518] on button "Send" at bounding box center [929, 522] width 38 height 23
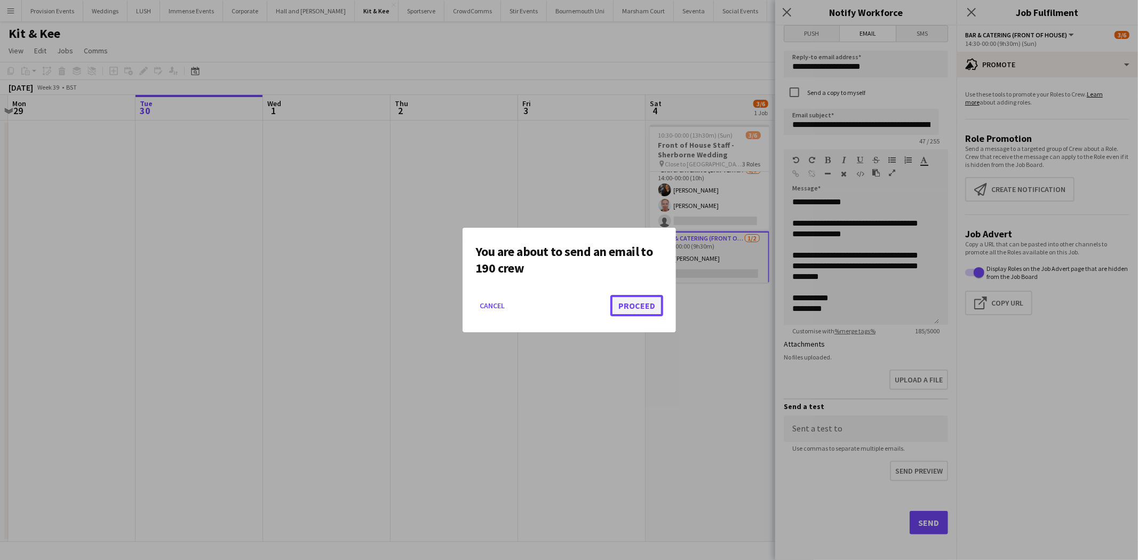
click at [633, 308] on button "Proceed" at bounding box center [636, 305] width 53 height 21
